Goal: Task Accomplishment & Management: Use online tool/utility

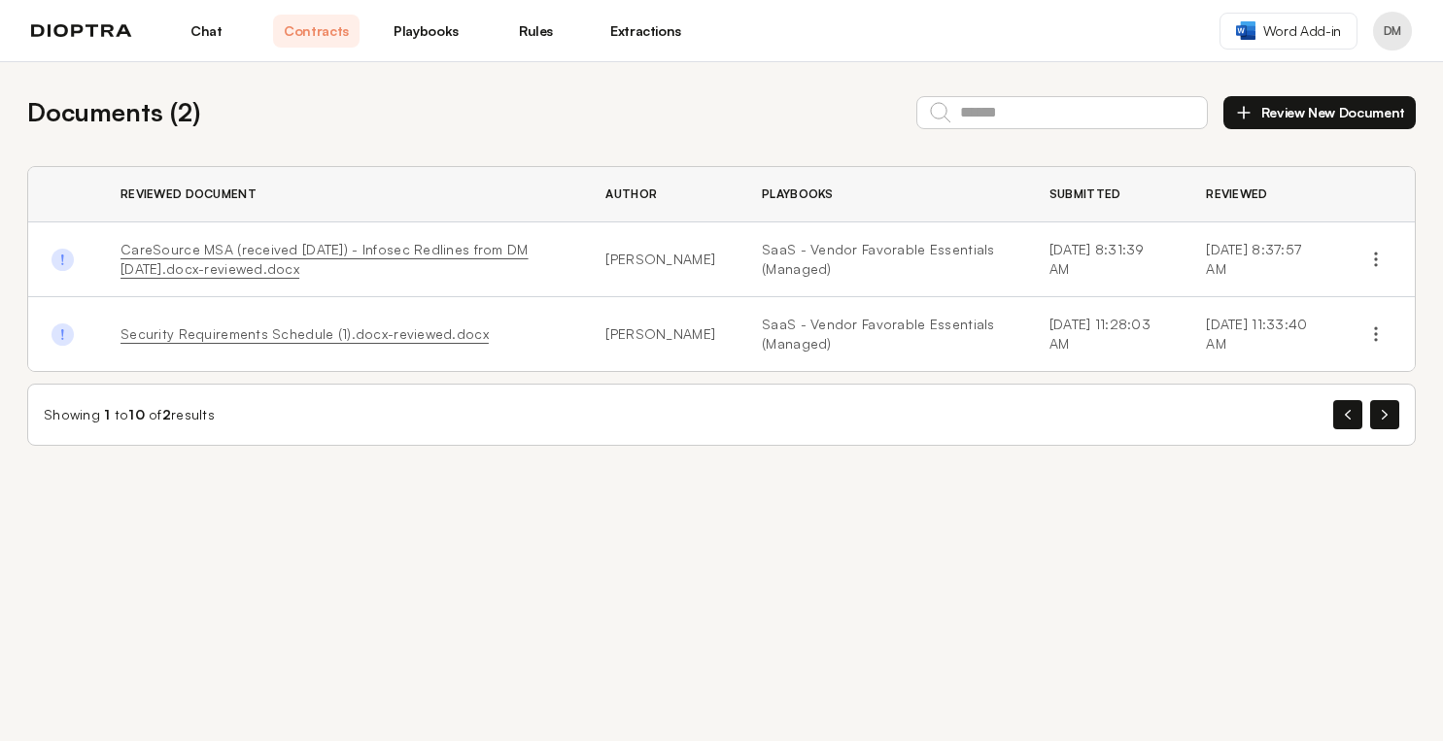
click at [1328, 115] on button "Review New Document" at bounding box center [1319, 112] width 192 height 33
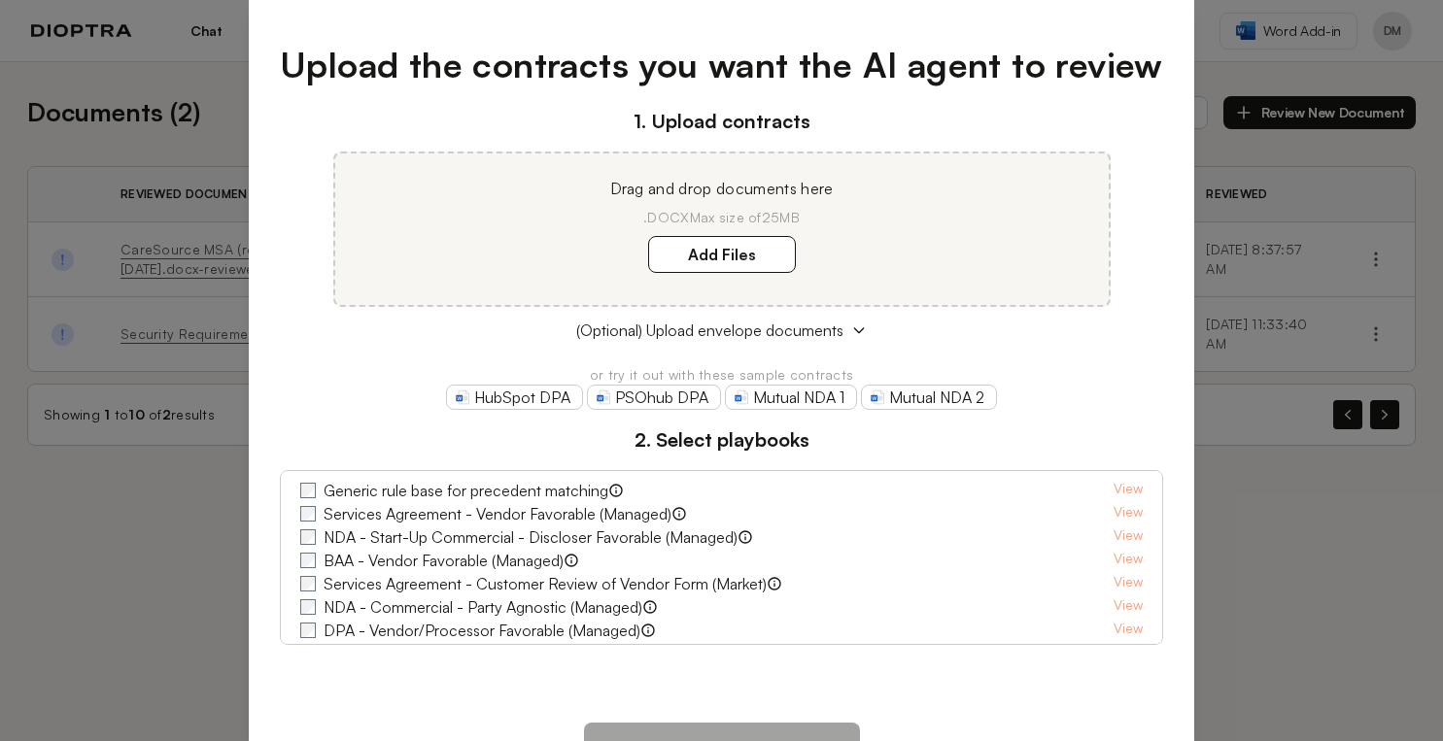
click at [1196, 309] on div "Upload the contracts you want the AI agent to review 1. Upload contracts Drag a…" at bounding box center [721, 370] width 1443 height 741
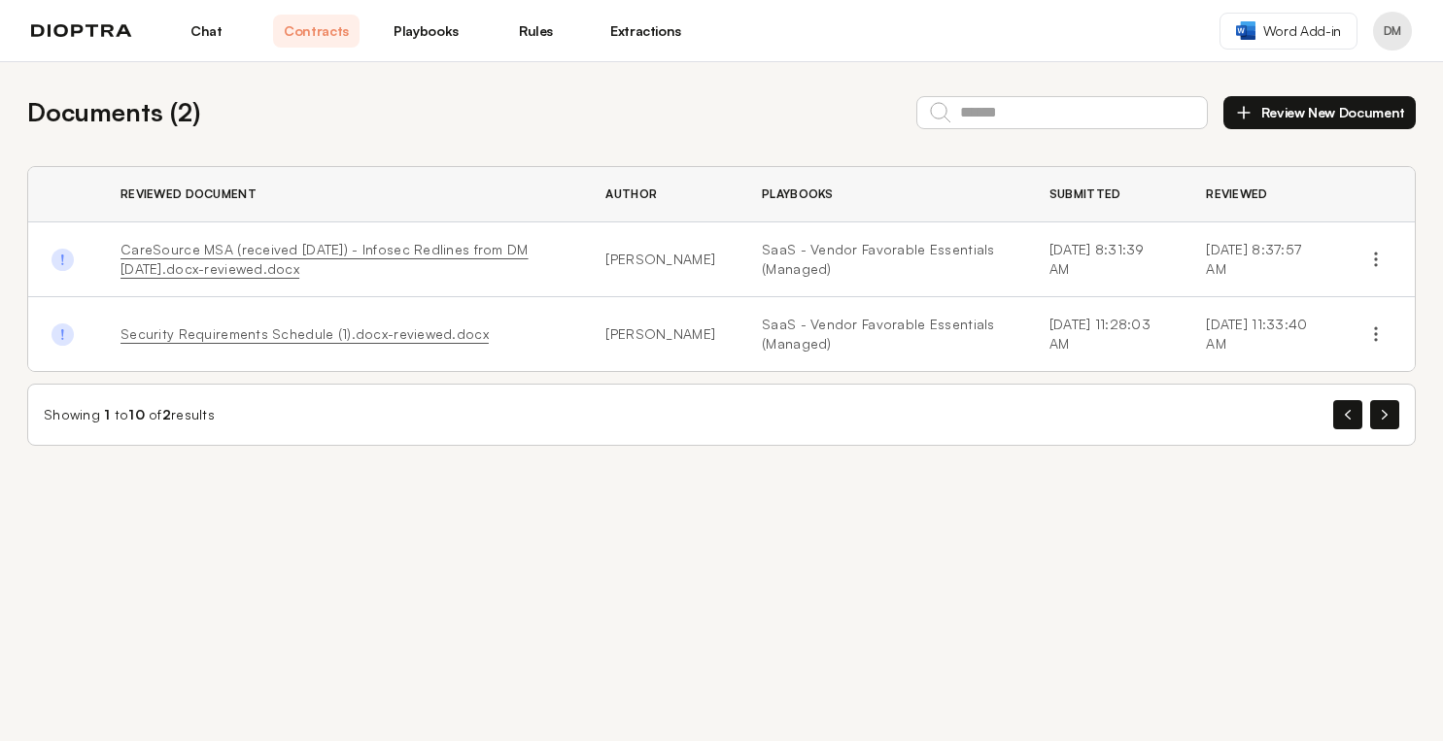
click at [1286, 118] on button "Review New Document" at bounding box center [1319, 112] width 192 height 33
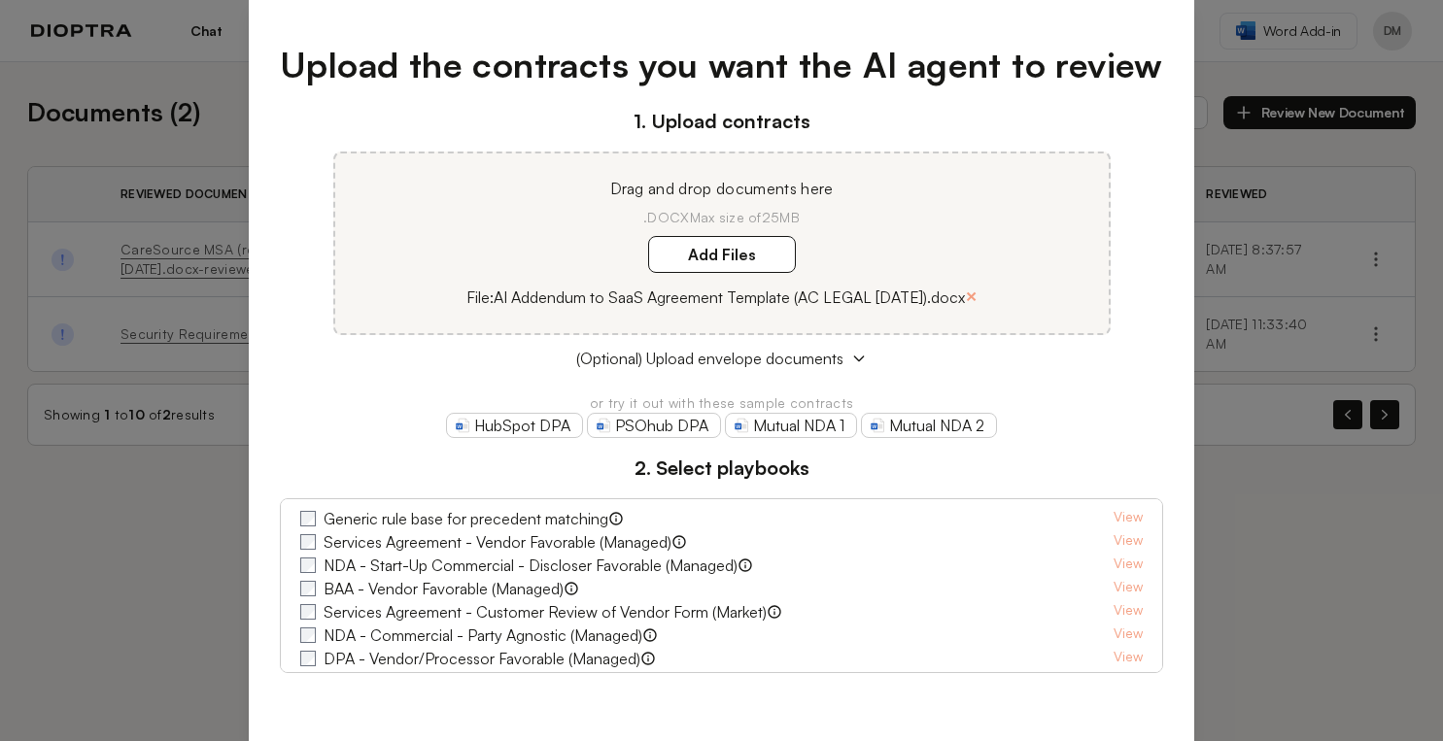
scroll to position [90, 0]
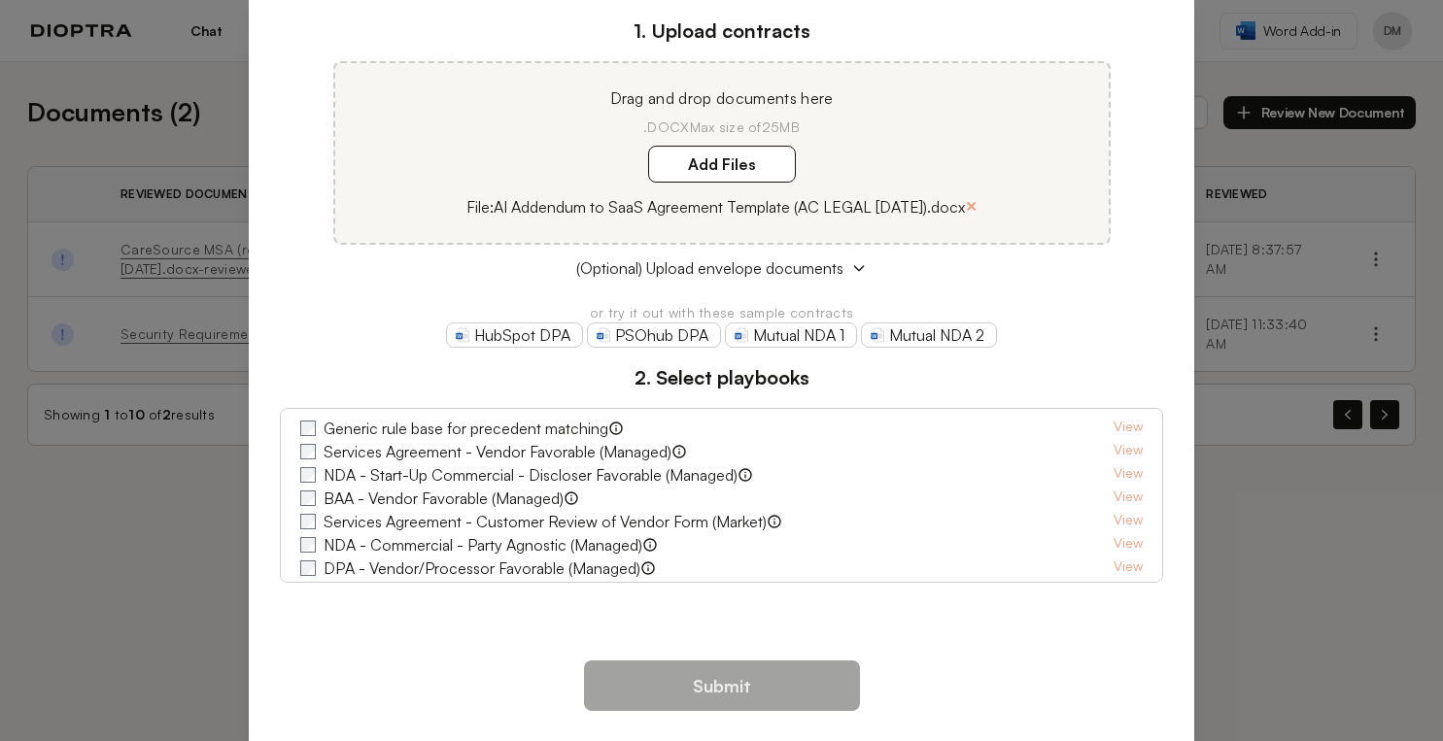
click at [1066, 355] on div "1. Upload contracts Drag and drop documents here .DOCX Max size of 25MB Add Fil…" at bounding box center [721, 300] width 883 height 566
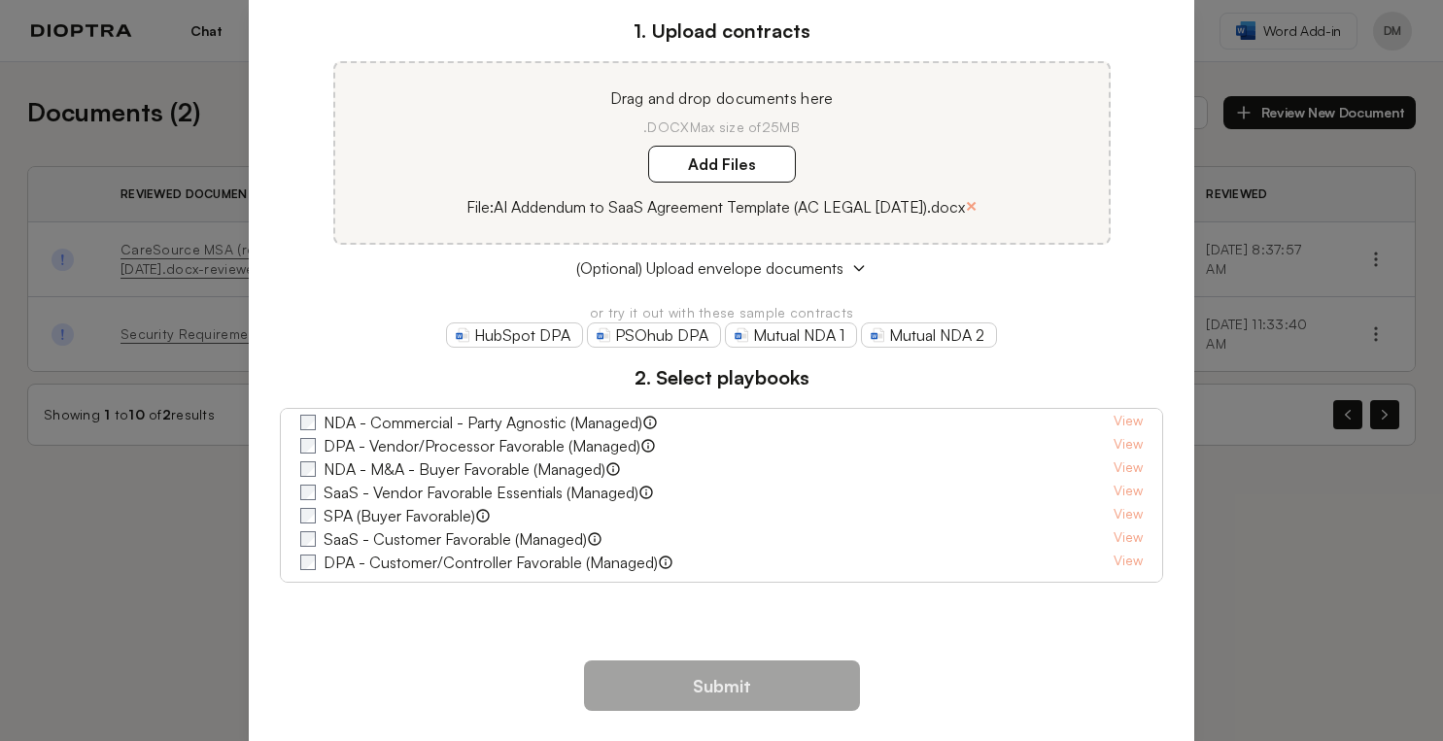
scroll to position [0, 0]
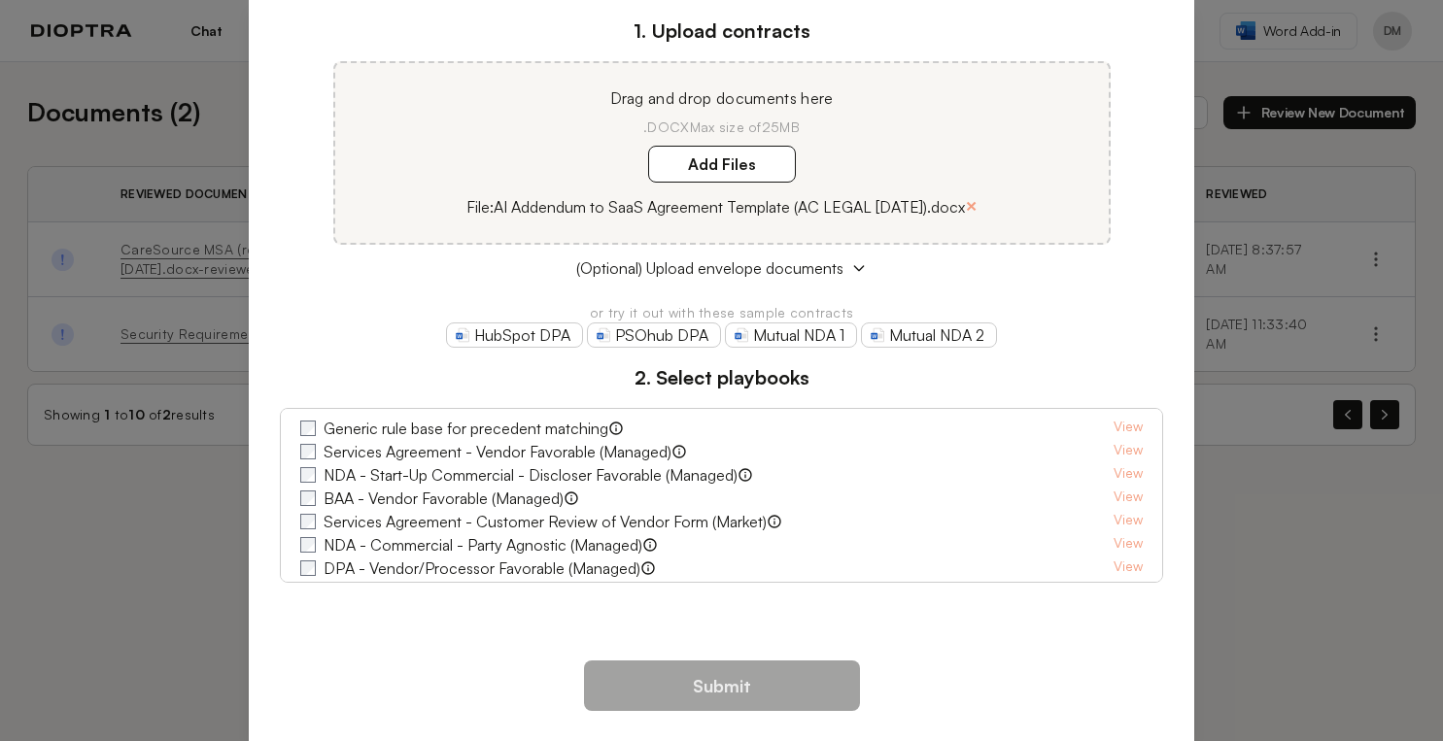
click at [494, 385] on h3 "2. Select playbooks" at bounding box center [721, 377] width 883 height 29
click at [853, 270] on icon at bounding box center [859, 268] width 16 height 16
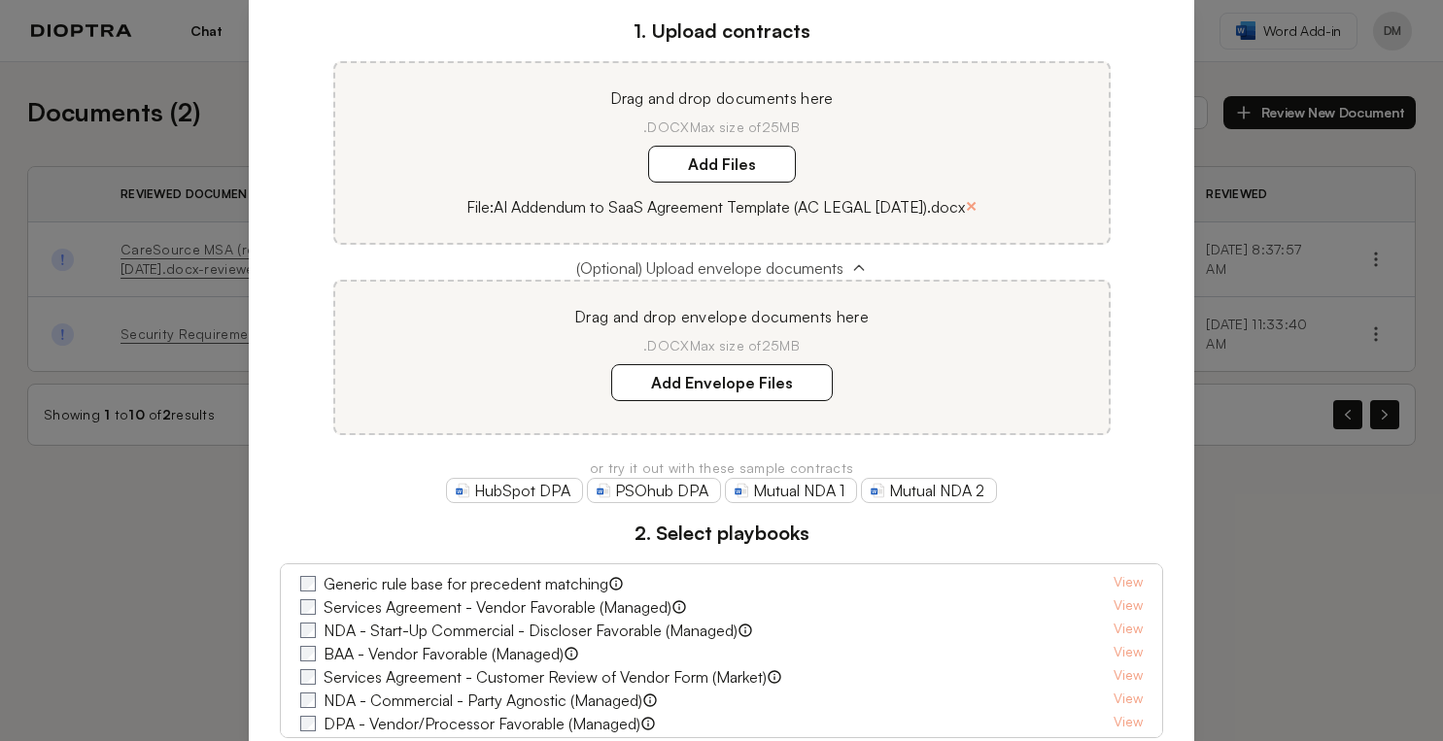
click at [851, 264] on icon at bounding box center [859, 268] width 16 height 16
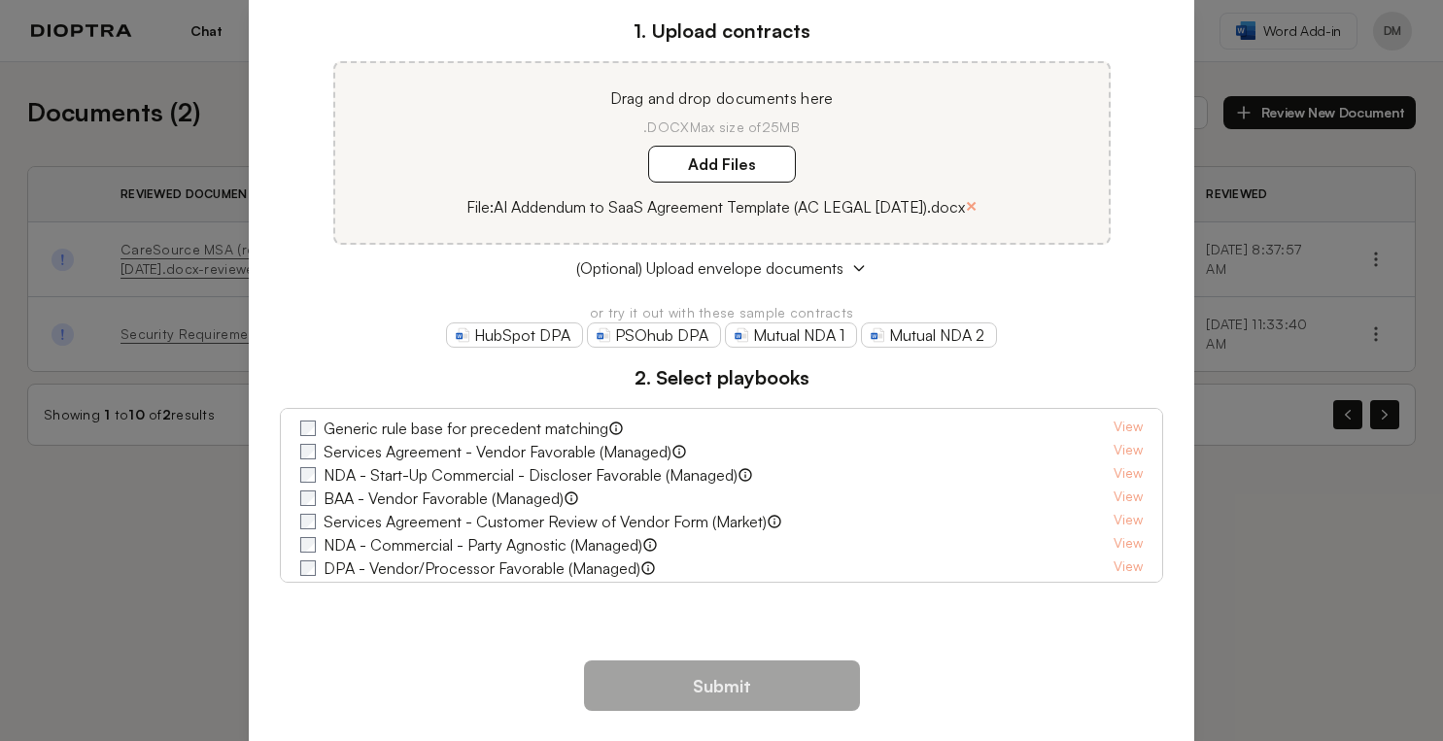
click at [713, 204] on p "File: AI Addendum to SaaS Agreement Template (AC LEGAL July 15 2025).docx" at bounding box center [715, 206] width 498 height 23
click at [734, 155] on label "Add Files" at bounding box center [722, 164] width 148 height 37
click at [0, 0] on here "Add Files" at bounding box center [0, 0] width 0 height 0
click at [156, 547] on div "Upload the contracts you want the AI agent to review 1. Upload contracts Drag a…" at bounding box center [721, 370] width 1443 height 741
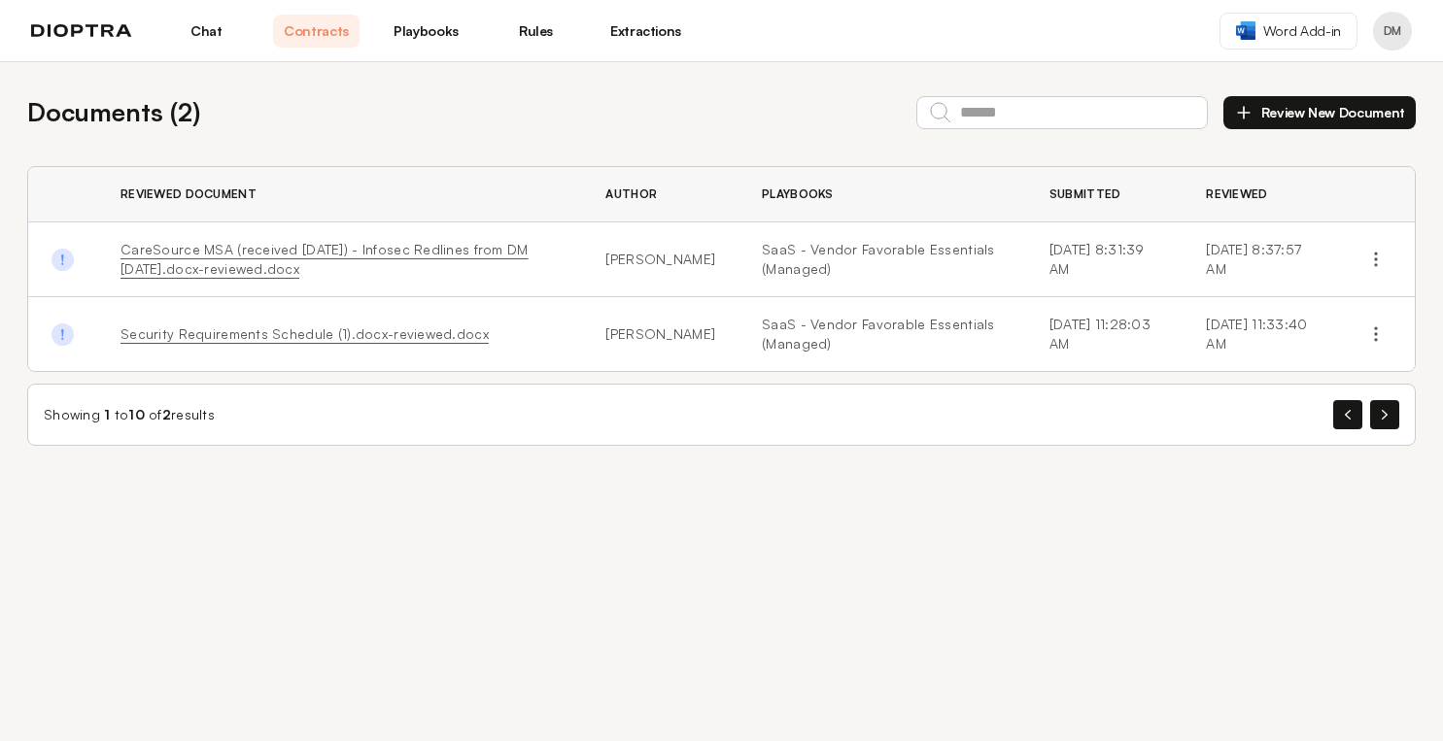
click at [208, 29] on link "Chat" at bounding box center [206, 31] width 86 height 33
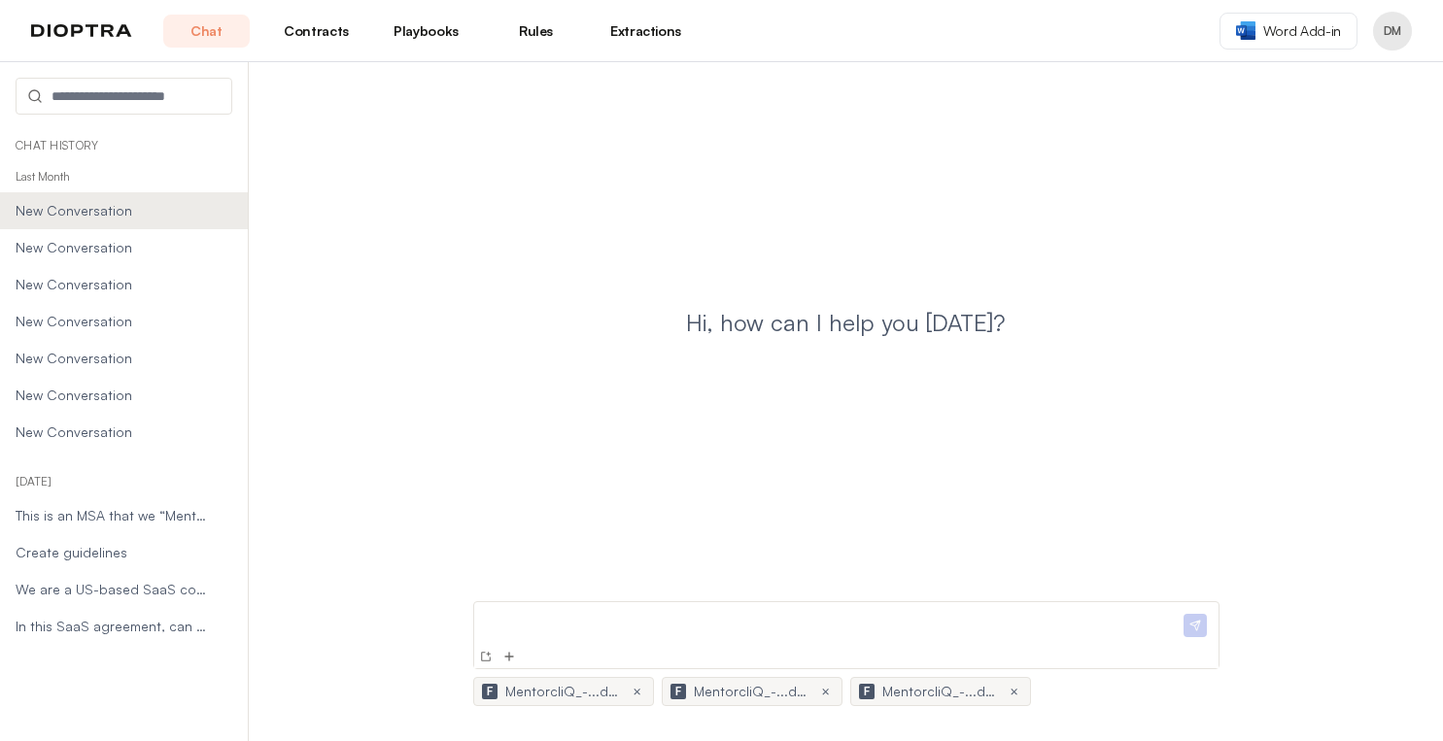
click at [315, 37] on link "Contracts" at bounding box center [316, 31] width 86 height 33
click at [1333, 36] on span "Word Add-in" at bounding box center [1302, 30] width 78 height 19
click at [1300, 22] on span "Word Add-in" at bounding box center [1302, 30] width 78 height 19
click at [1141, 50] on header "Chat Contracts Playbooks Rules Extractions Word Add-in DM" at bounding box center [721, 31] width 1443 height 62
click at [87, 34] on img at bounding box center [81, 31] width 101 height 14
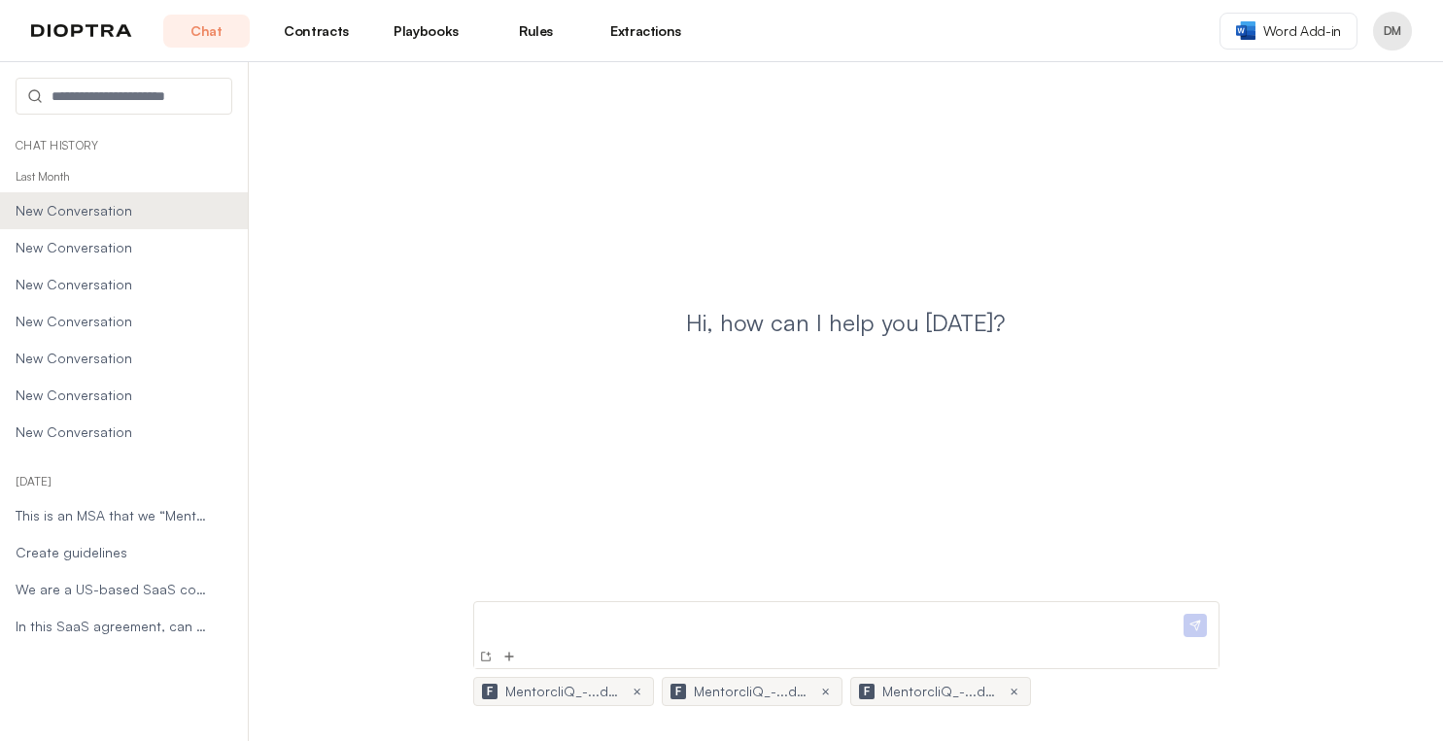
click at [589, 691] on span "MentorcliQ_-...docx" at bounding box center [563, 691] width 117 height 19
click at [98, 510] on span "This is an MSA that we “MentorcliQ”/“Company” sign..." at bounding box center [113, 515] width 195 height 19
click at [86, 581] on span "We are a US-based SaaS company contracting with a ..." at bounding box center [113, 589] width 195 height 19
click at [63, 600] on li "We are a US-based SaaS company contracting with a ..." at bounding box center [124, 589] width 248 height 37
click at [48, 525] on span "This is an MSA that we “MentorcliQ”/“Company” sign..." at bounding box center [113, 515] width 195 height 19
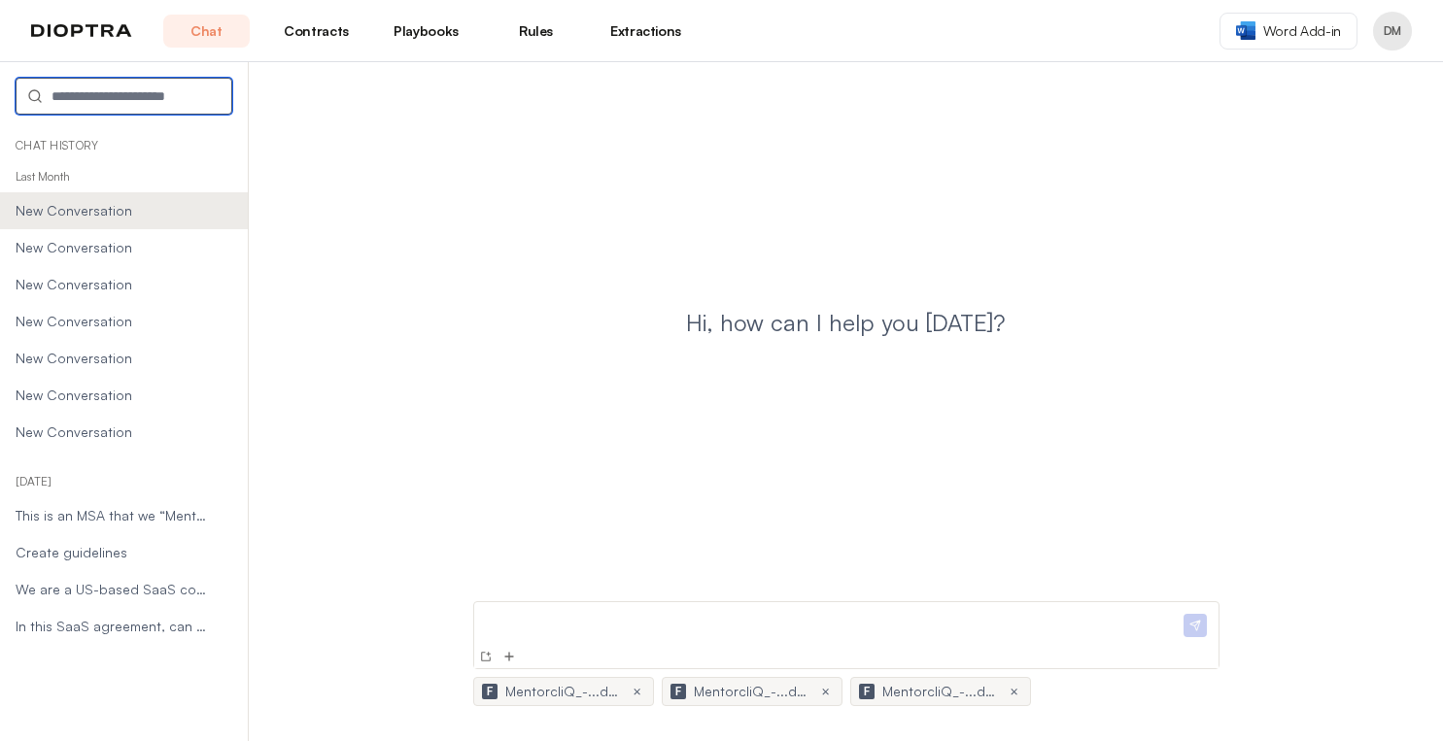
click at [80, 98] on input "text" at bounding box center [124, 96] width 217 height 37
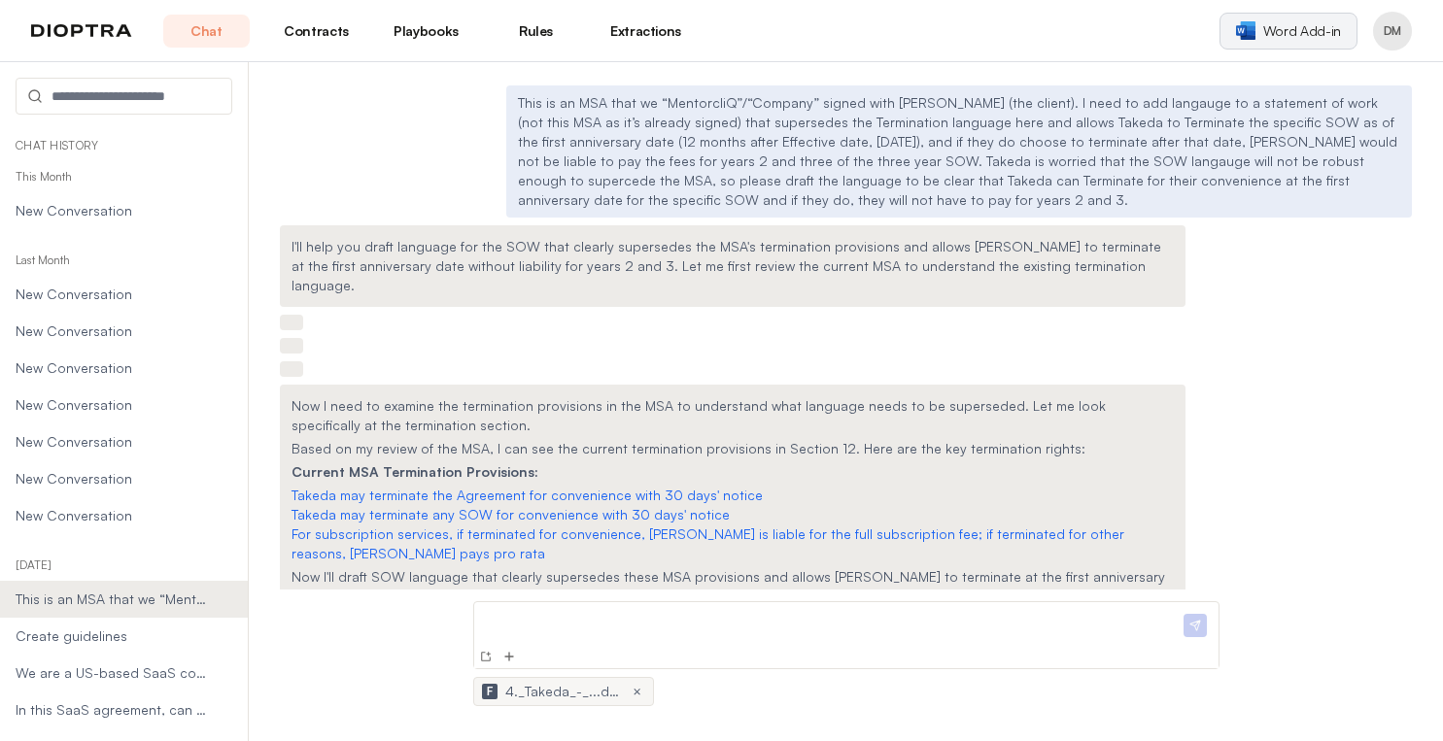
click at [1312, 27] on span "Word Add-in" at bounding box center [1302, 30] width 78 height 19
click at [380, 142] on div "This is an MSA that we “MentorcliQ”/“Company” signed with [PERSON_NAME] (the cl…" at bounding box center [846, 152] width 1132 height 132
click at [483, 655] on img at bounding box center [486, 657] width 16 height 16
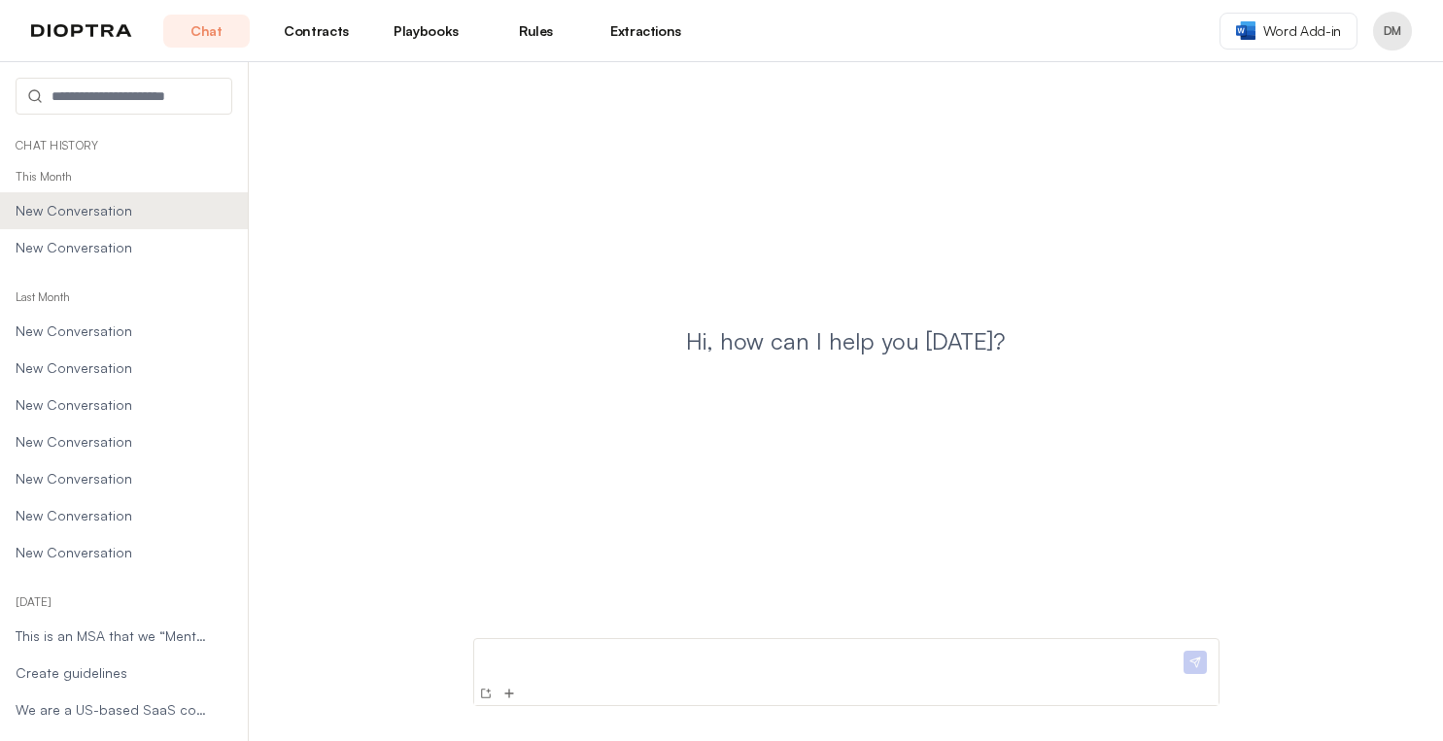
click at [757, 688] on div at bounding box center [846, 693] width 744 height 23
click at [697, 666] on div at bounding box center [831, 664] width 698 height 35
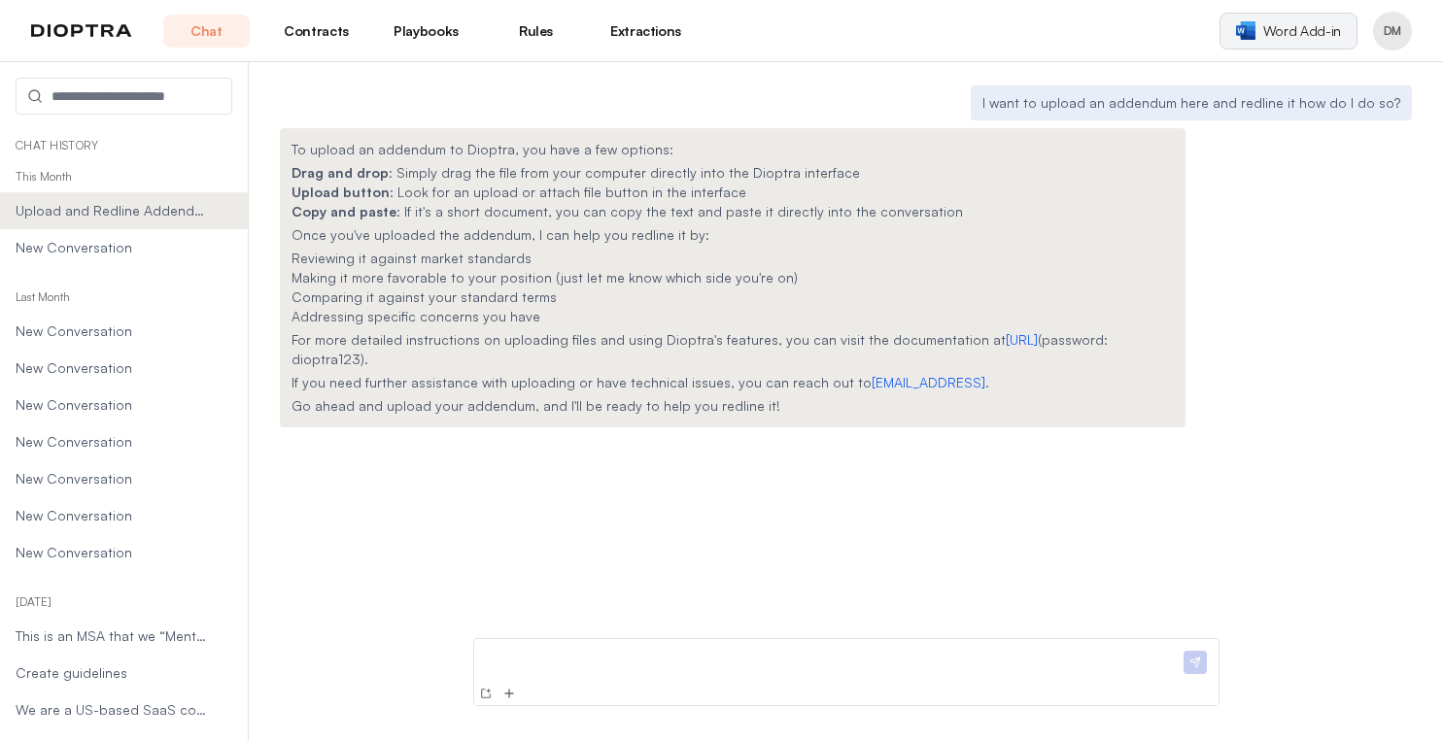
click at [1288, 39] on span "Word Add-in" at bounding box center [1302, 30] width 78 height 19
click at [93, 35] on img at bounding box center [81, 31] width 101 height 14
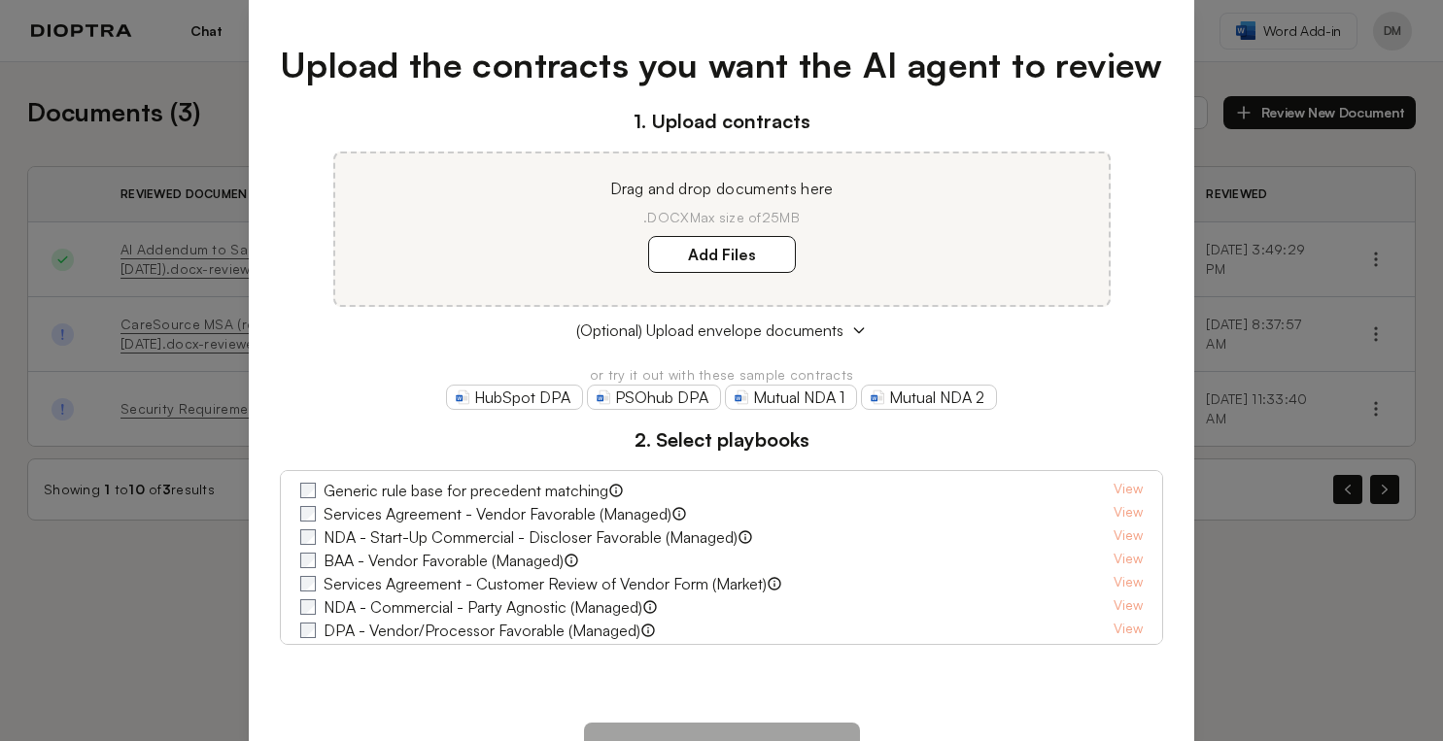
click at [179, 637] on div "Upload the contracts you want the AI agent to review 1. Upload contracts Drag a…" at bounding box center [721, 370] width 1443 height 741
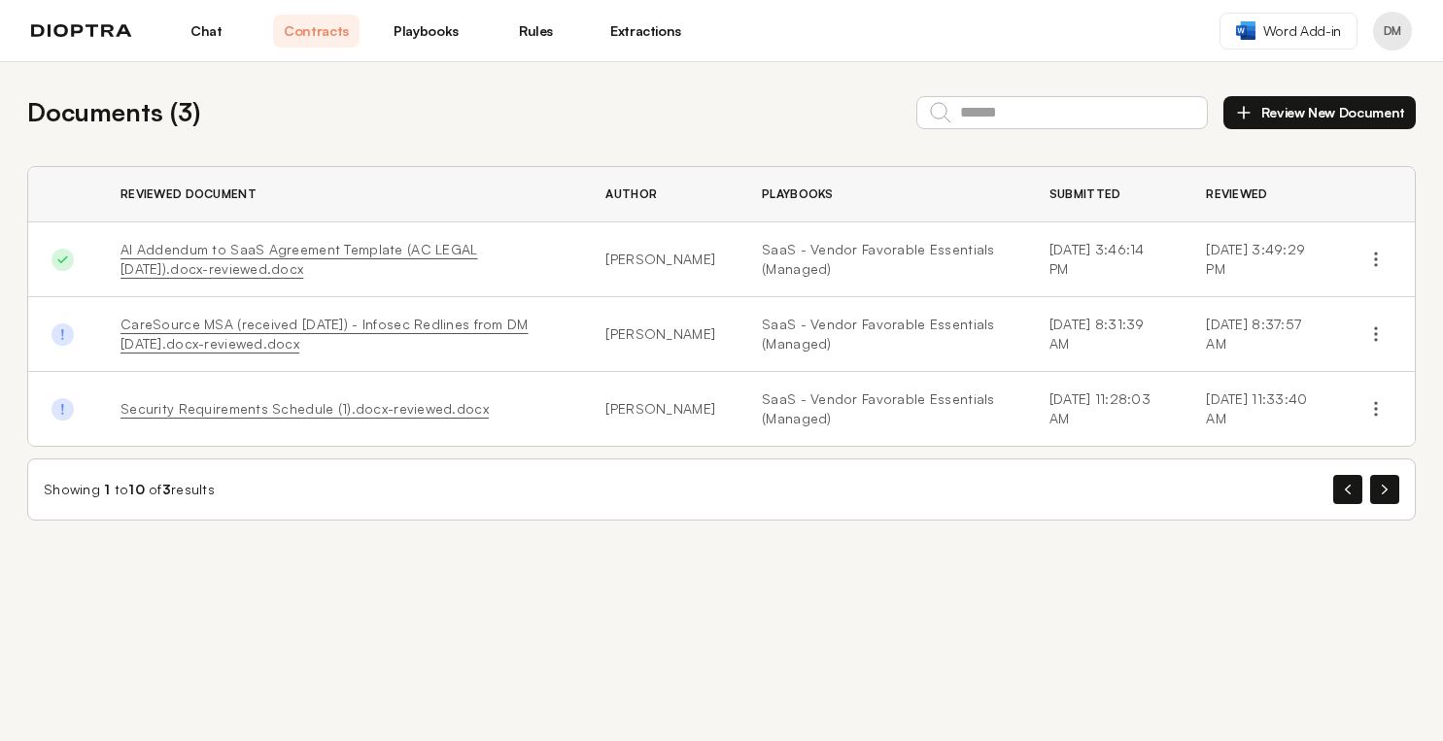
click at [348, 254] on link "AI Addendum to SaaS Agreement Template (AC LEGAL [DATE]).docx-reviewed.docx" at bounding box center [298, 259] width 357 height 36
click at [1379, 265] on icon "button" at bounding box center [1375, 259] width 19 height 19
click at [533, 259] on td "AI Addendum to SaaS Agreement Template (AC LEGAL [DATE]).docx-reviewed.docx" at bounding box center [339, 260] width 485 height 75
click at [468, 254] on link "AI Addendum to SaaS Agreement Template (AC LEGAL [DATE]).docx-reviewed.docx" at bounding box center [298, 259] width 357 height 36
click at [216, 24] on link "Chat" at bounding box center [206, 31] width 86 height 33
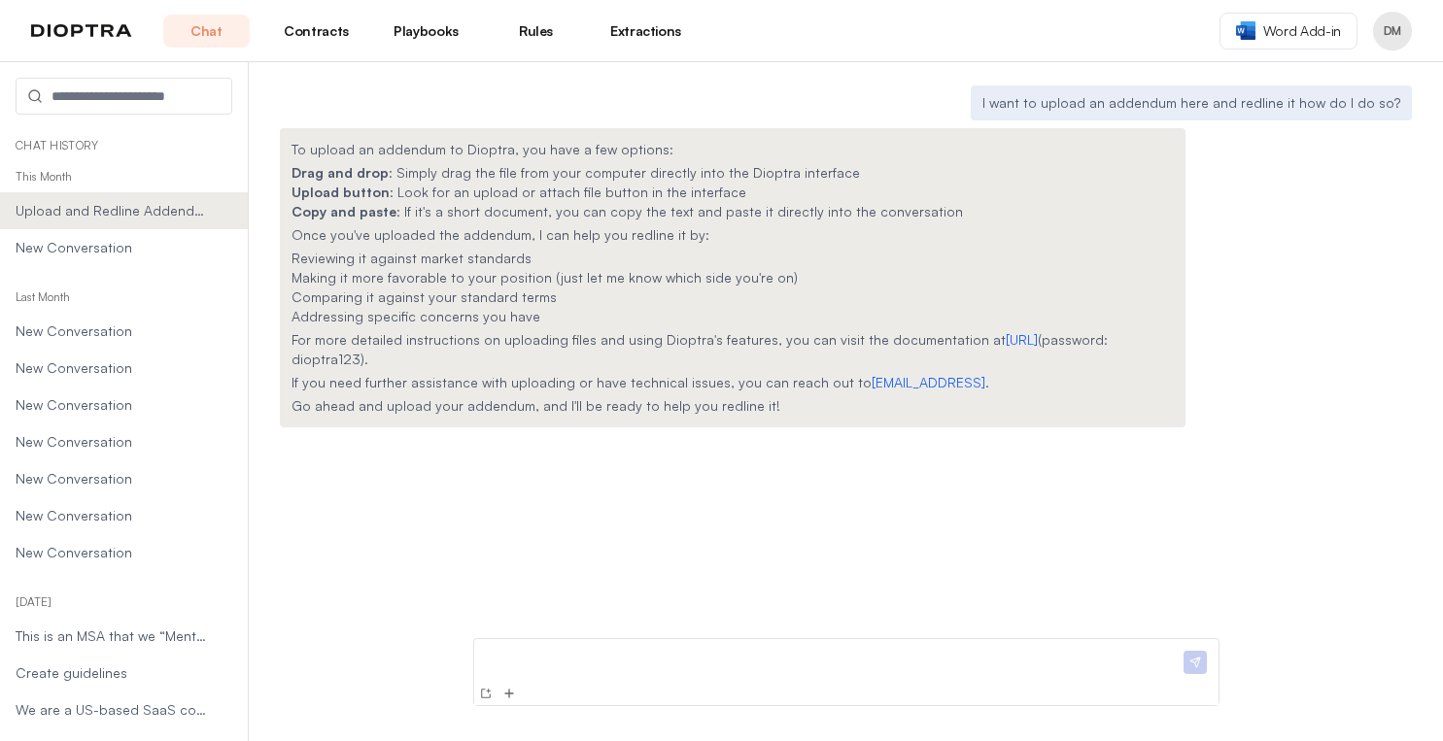
click at [573, 658] on p at bounding box center [831, 657] width 698 height 20
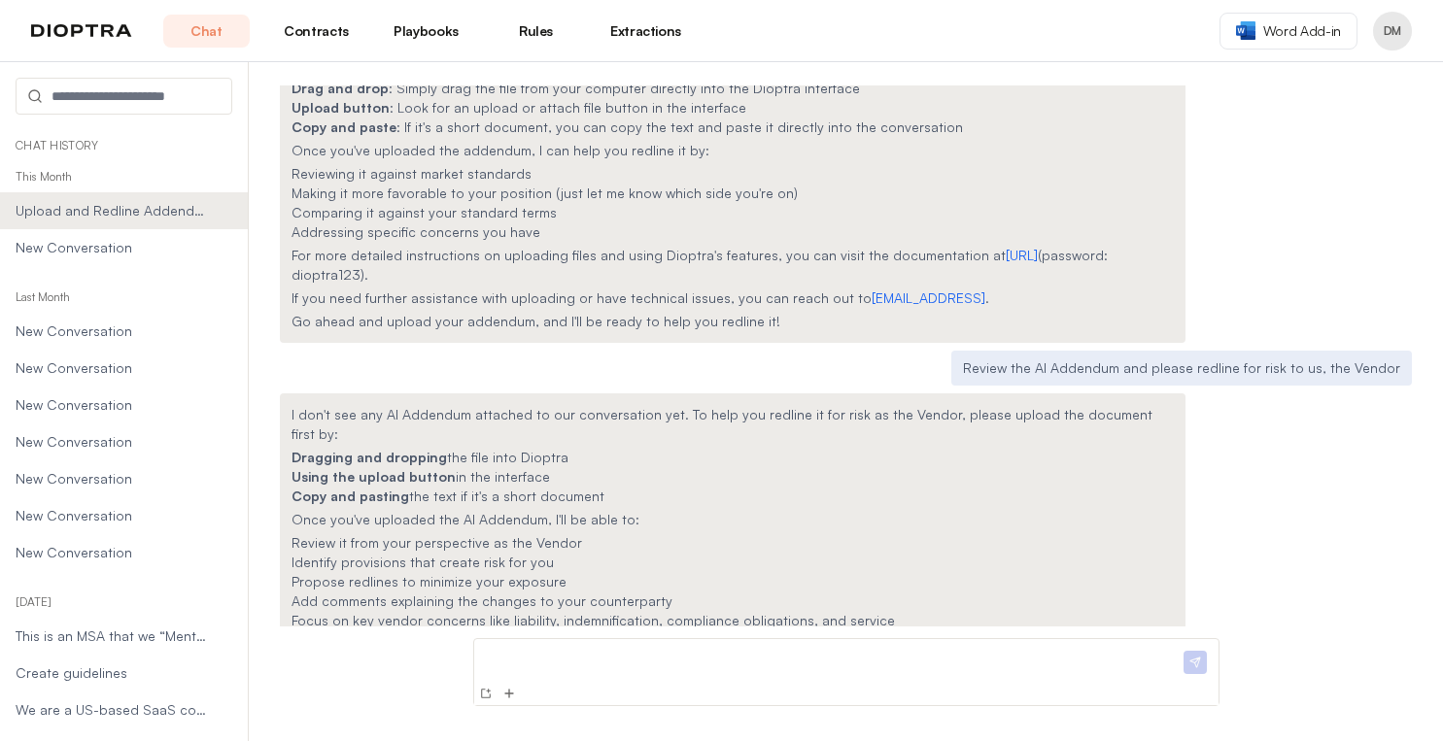
scroll to position [112, 0]
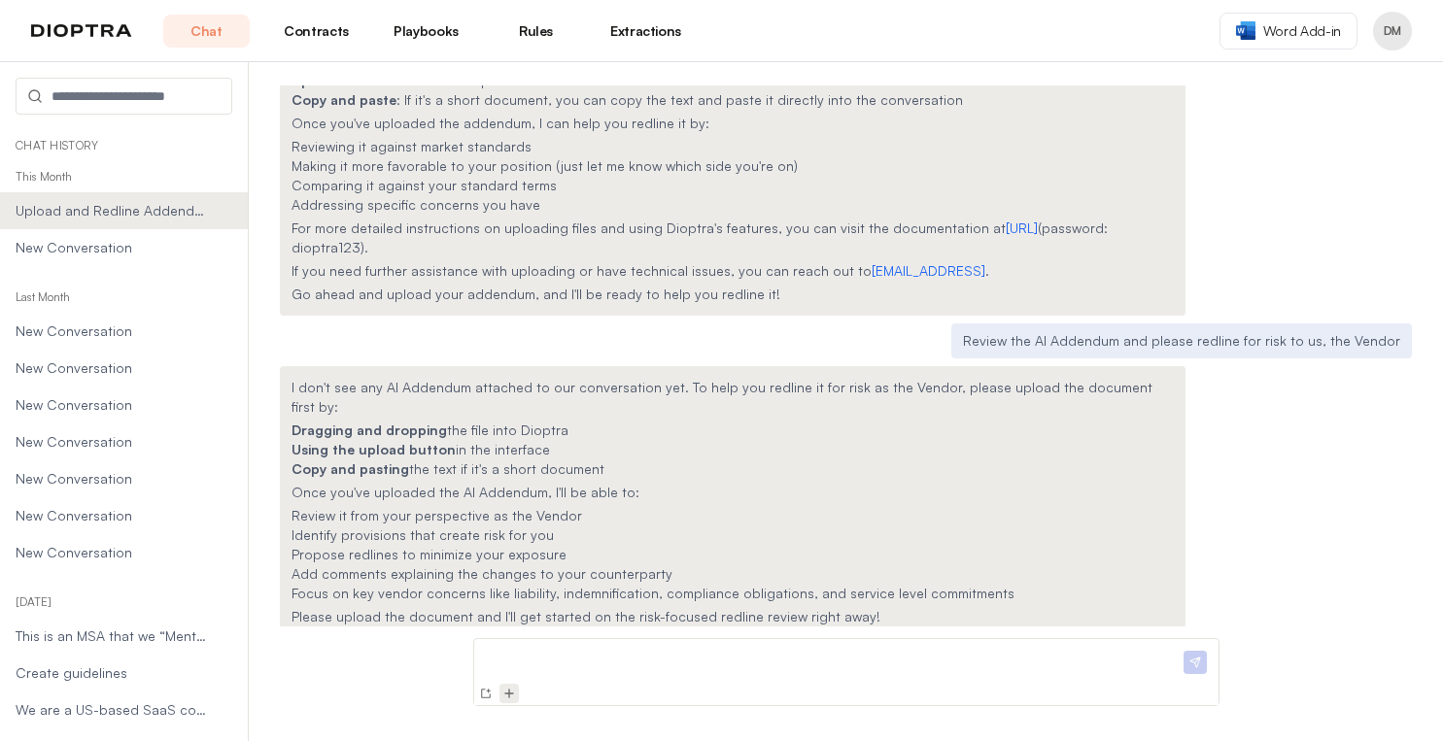
click at [504, 692] on img at bounding box center [509, 694] width 16 height 16
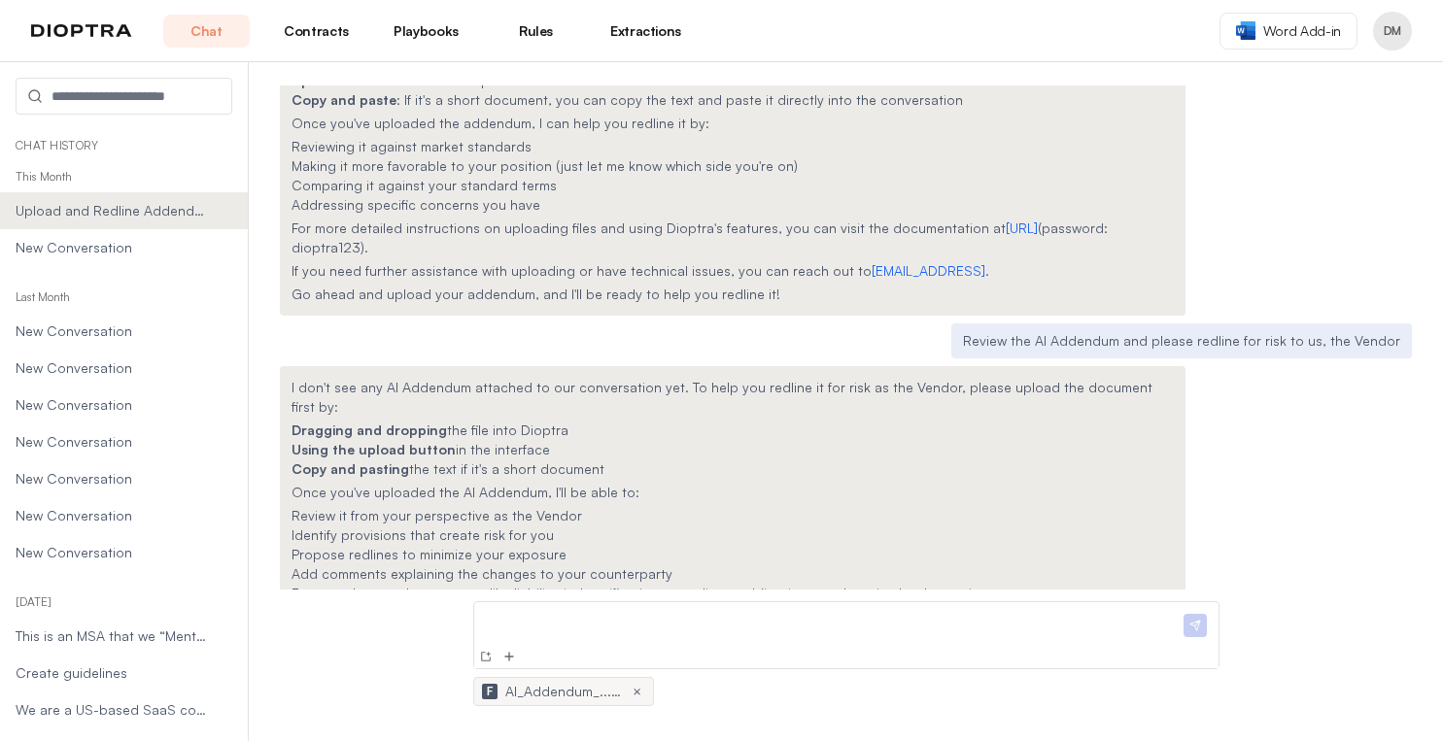
click at [651, 642] on div at bounding box center [831, 627] width 698 height 35
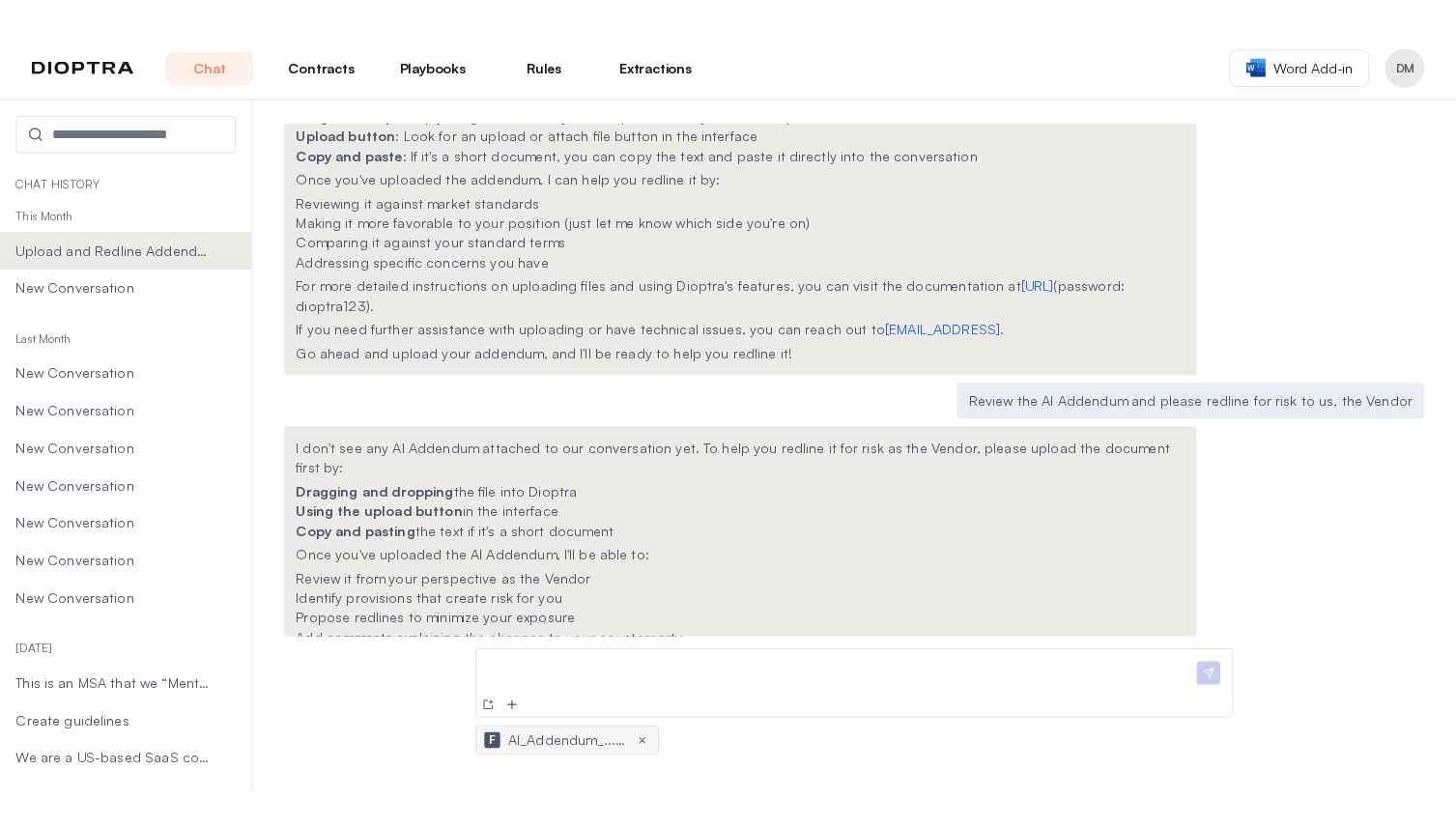
scroll to position [0, 0]
